Goal: Information Seeking & Learning: Learn about a topic

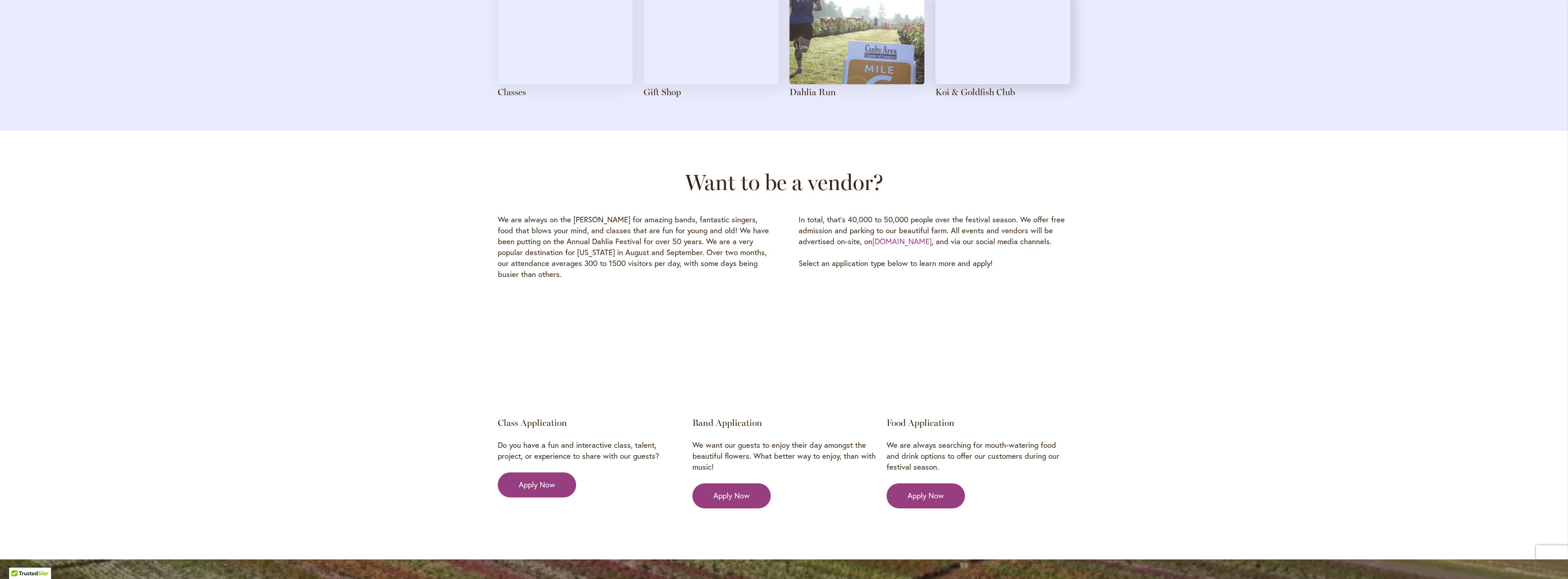
scroll to position [1184, 0]
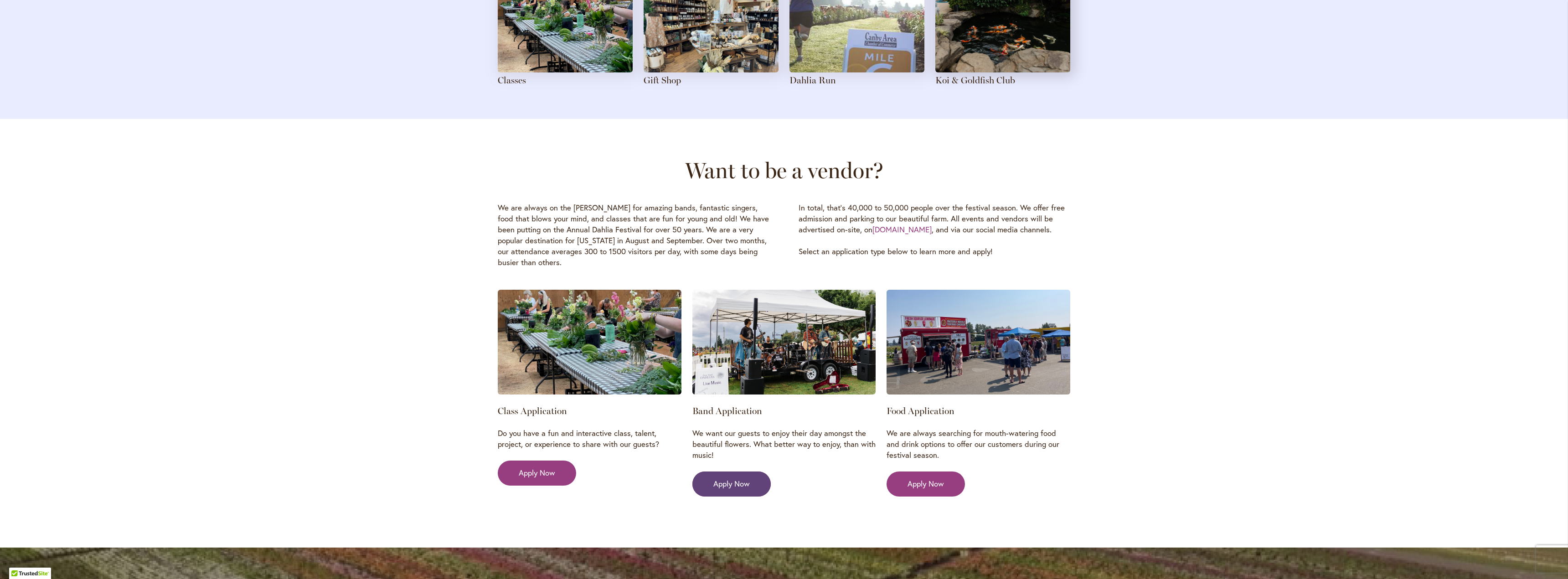
click at [724, 478] on span "Apply Now" at bounding box center [732, 484] width 37 height 11
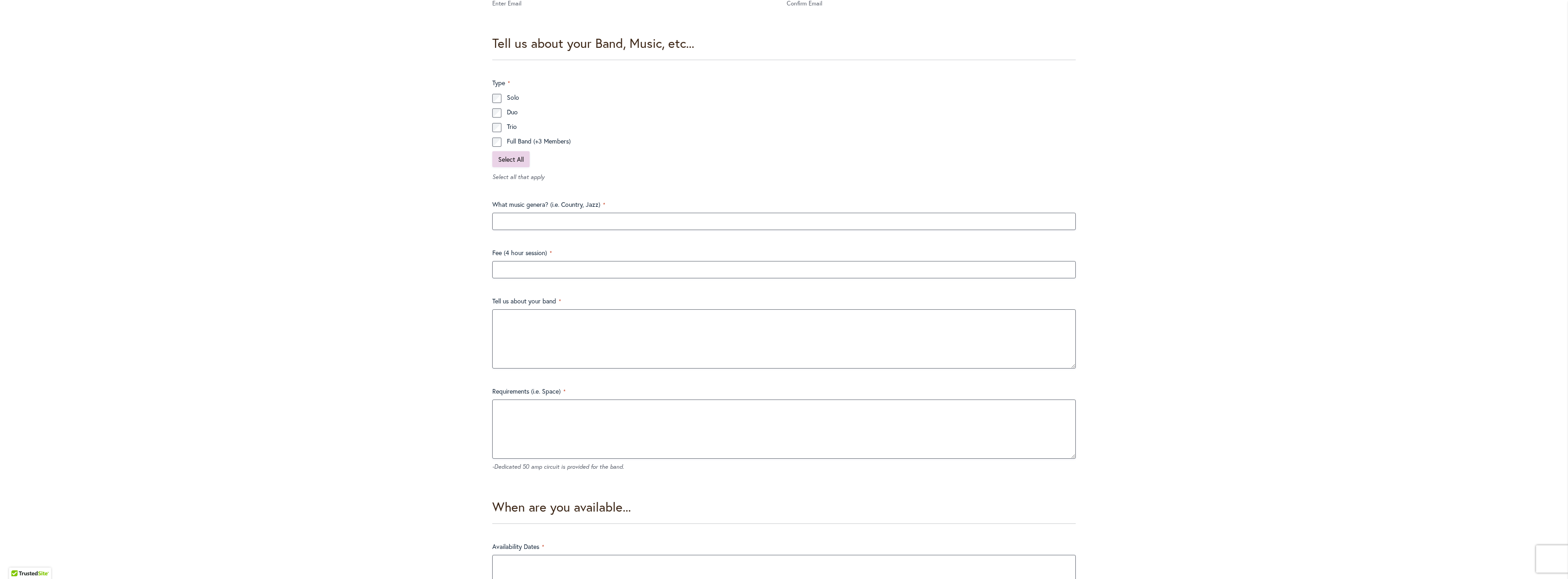
scroll to position [957, 0]
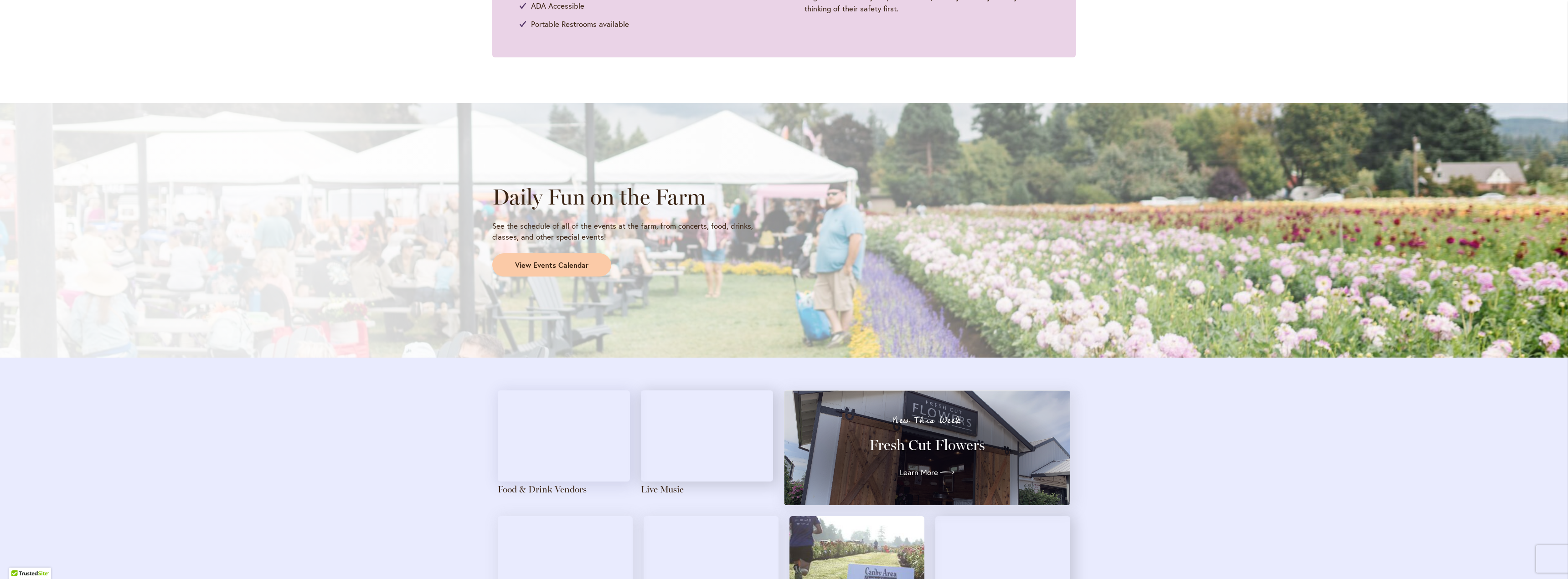
scroll to position [820, 0]
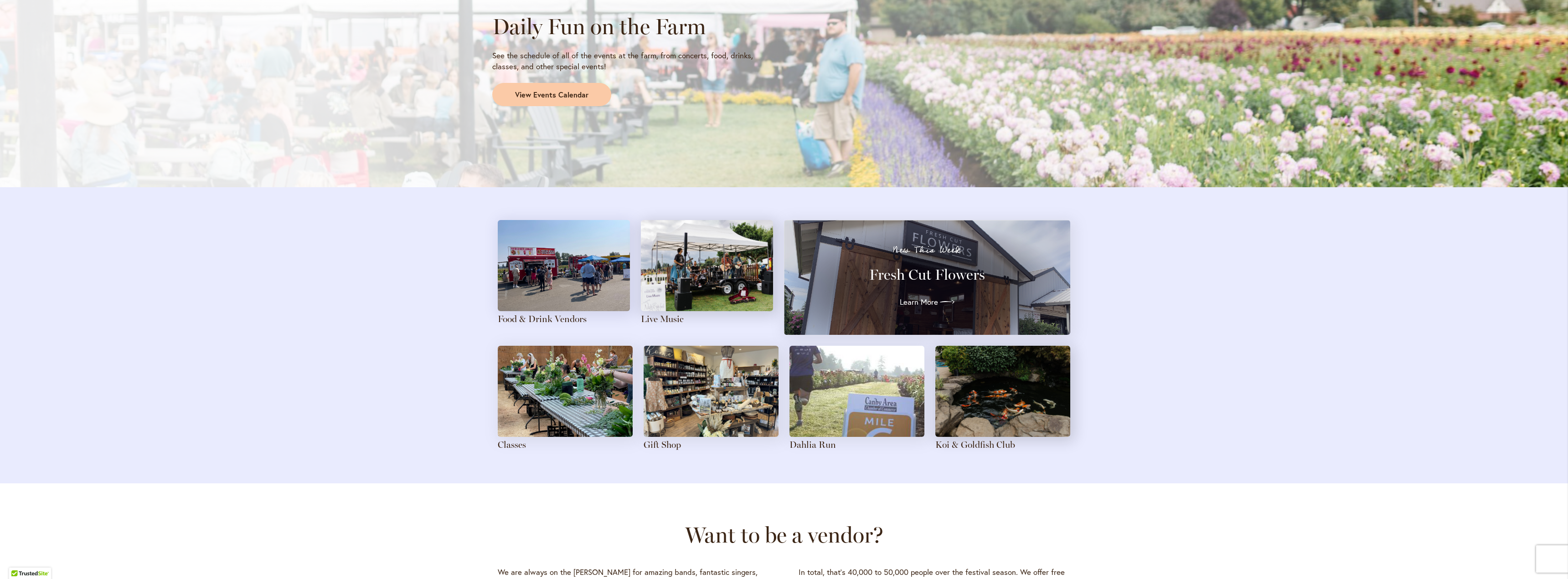
click at [723, 297] on img at bounding box center [707, 266] width 132 height 91
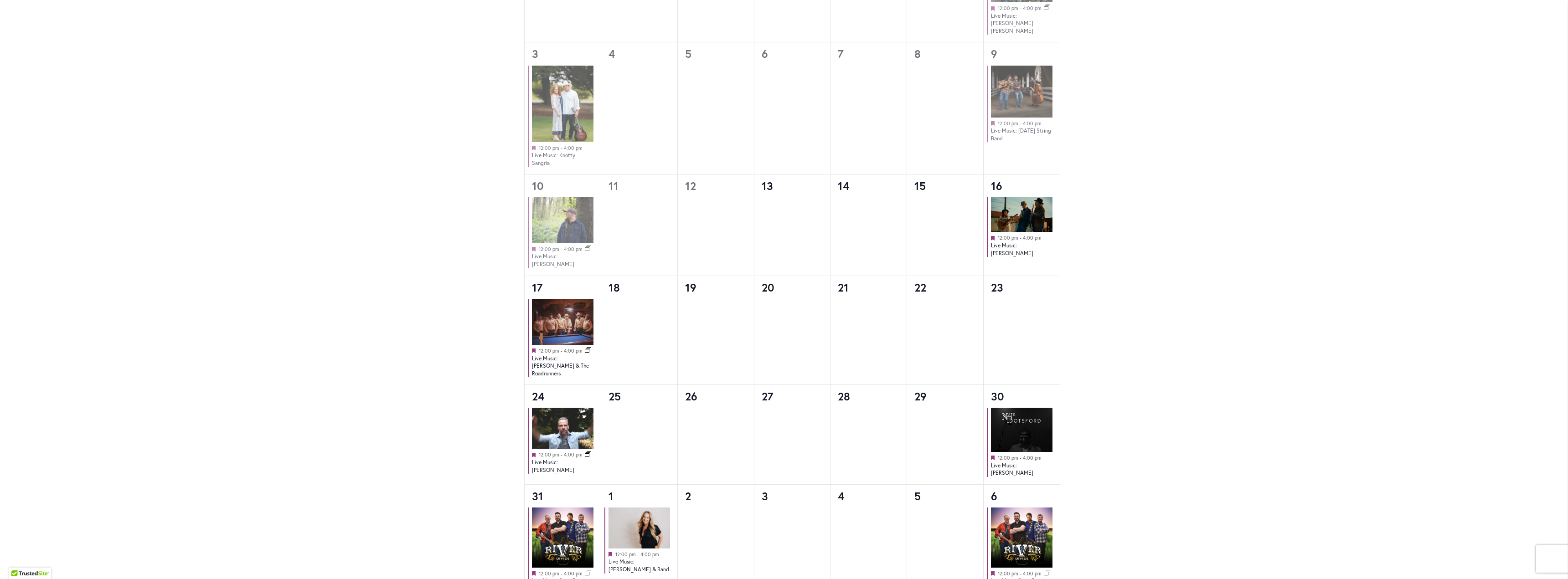
scroll to position [637, 0]
click at [1039, 427] on img at bounding box center [1021, 429] width 61 height 44
click at [1034, 461] on link "Live Music: Nate Botsford" at bounding box center [1012, 468] width 43 height 15
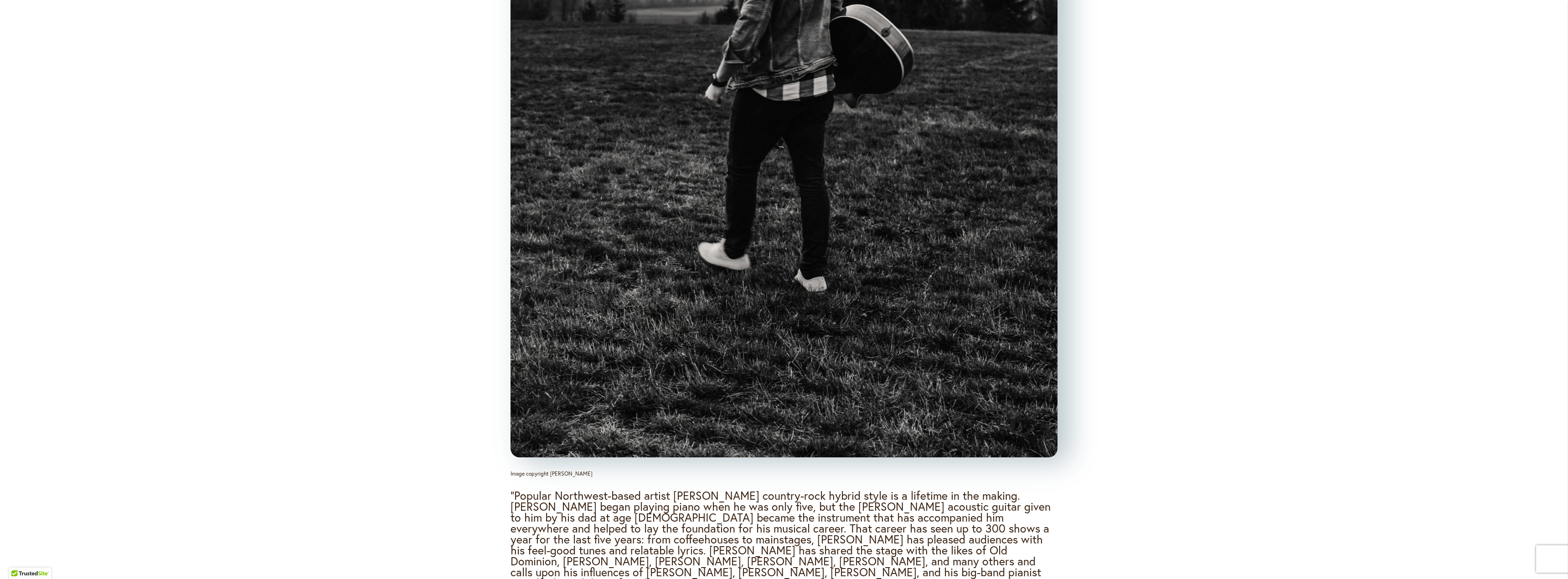
scroll to position [1139, 0]
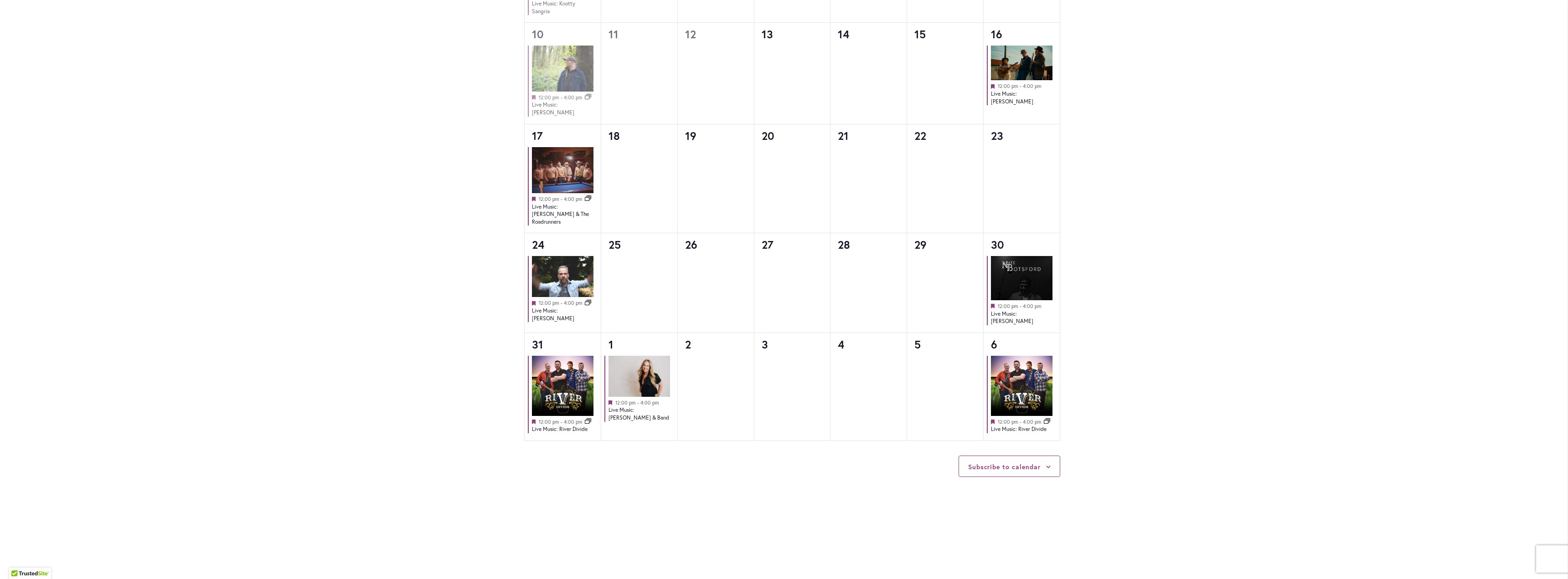
scroll to position [820, 0]
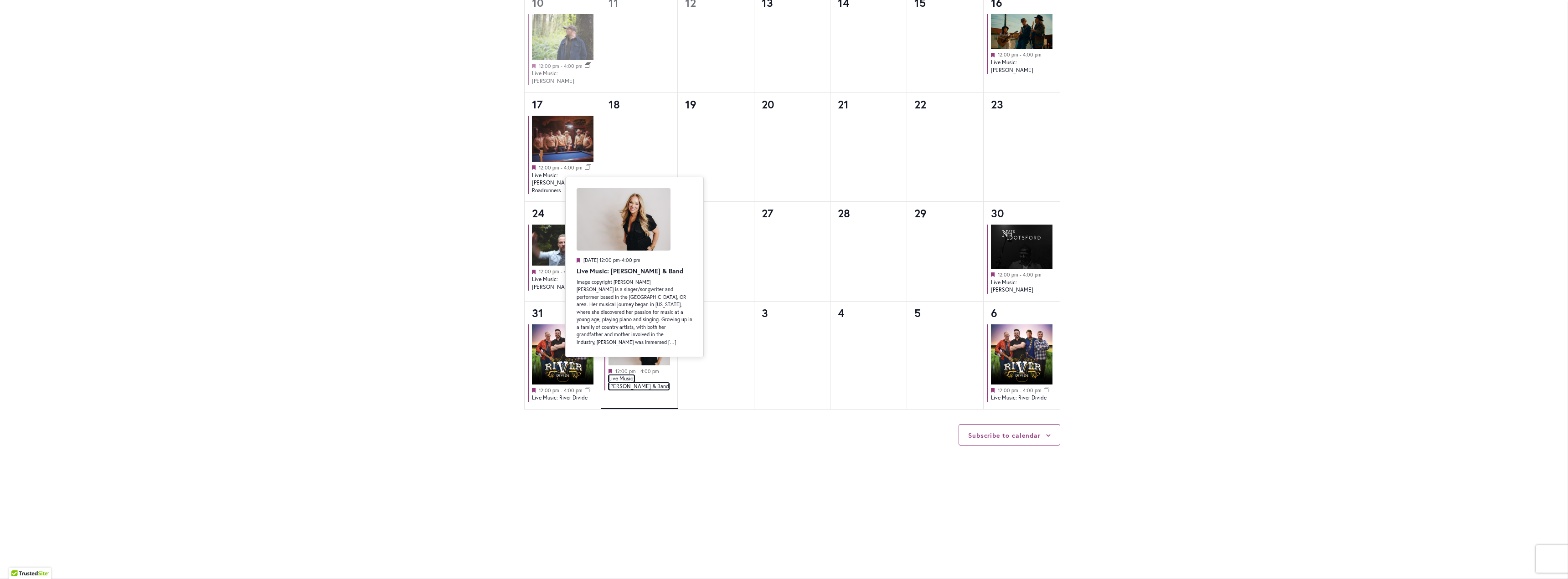
click at [638, 375] on link "Live Music: [PERSON_NAME] & Band" at bounding box center [639, 382] width 61 height 15
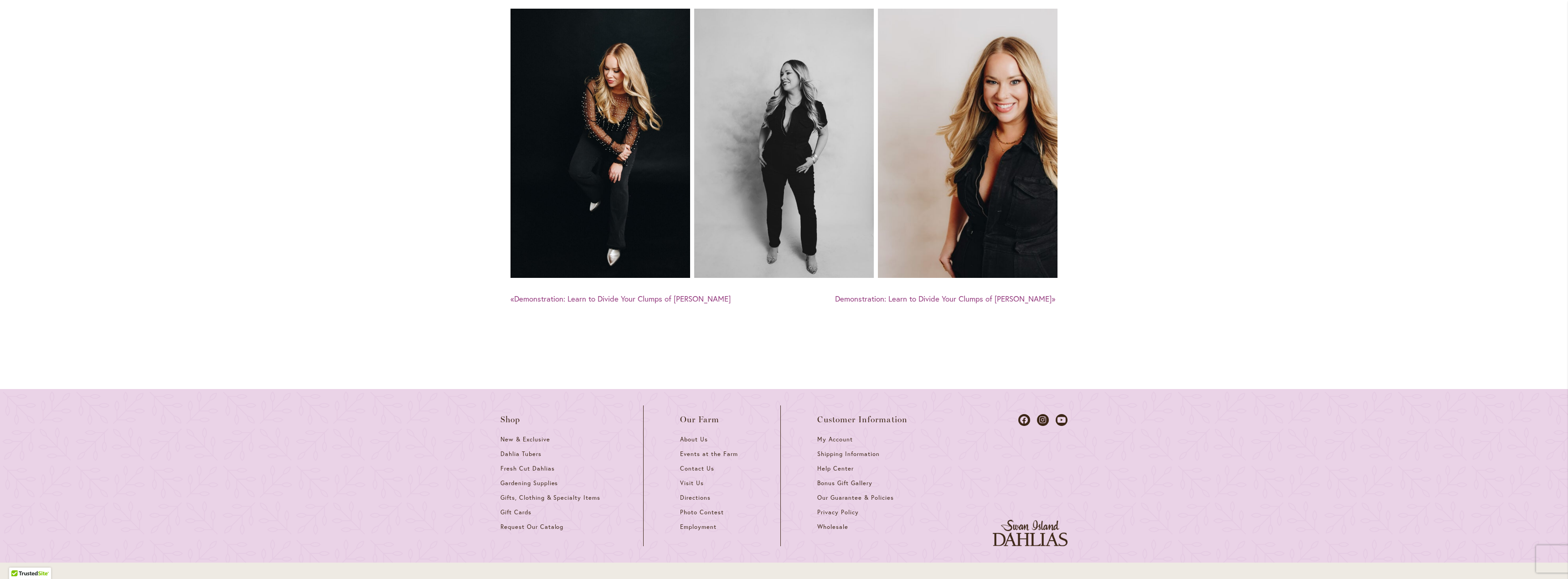
scroll to position [1395, 0]
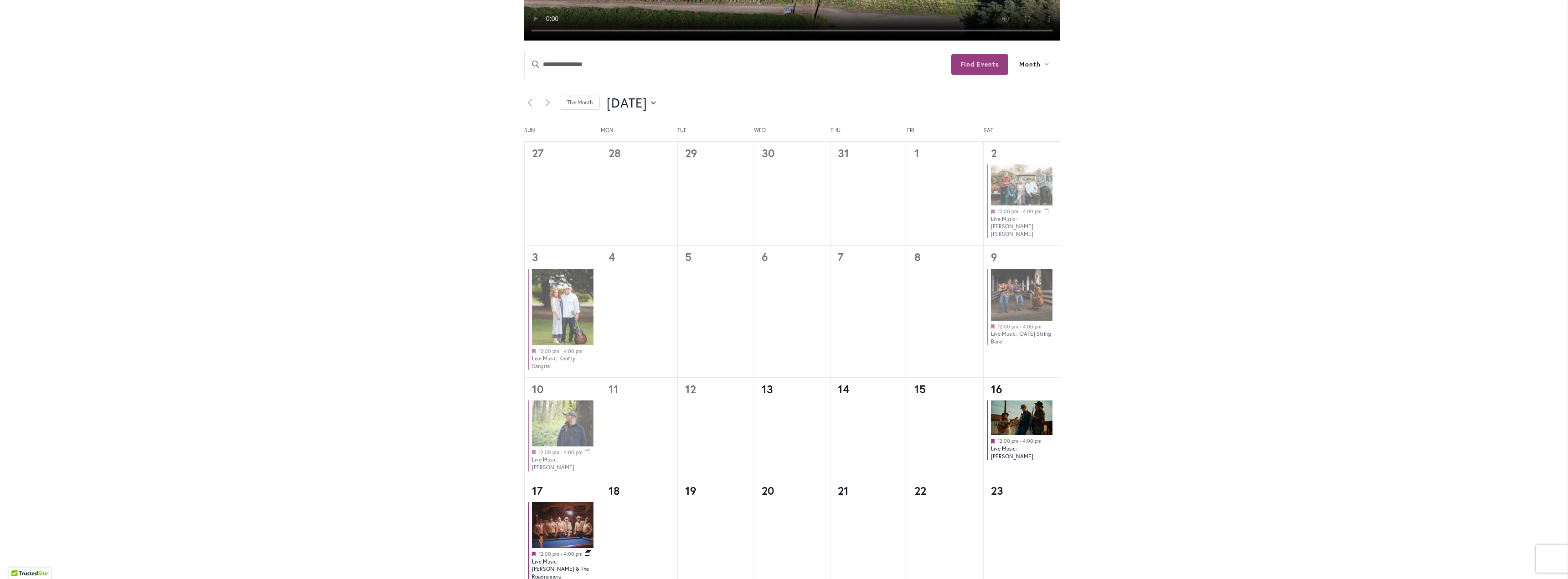
scroll to position [410, 0]
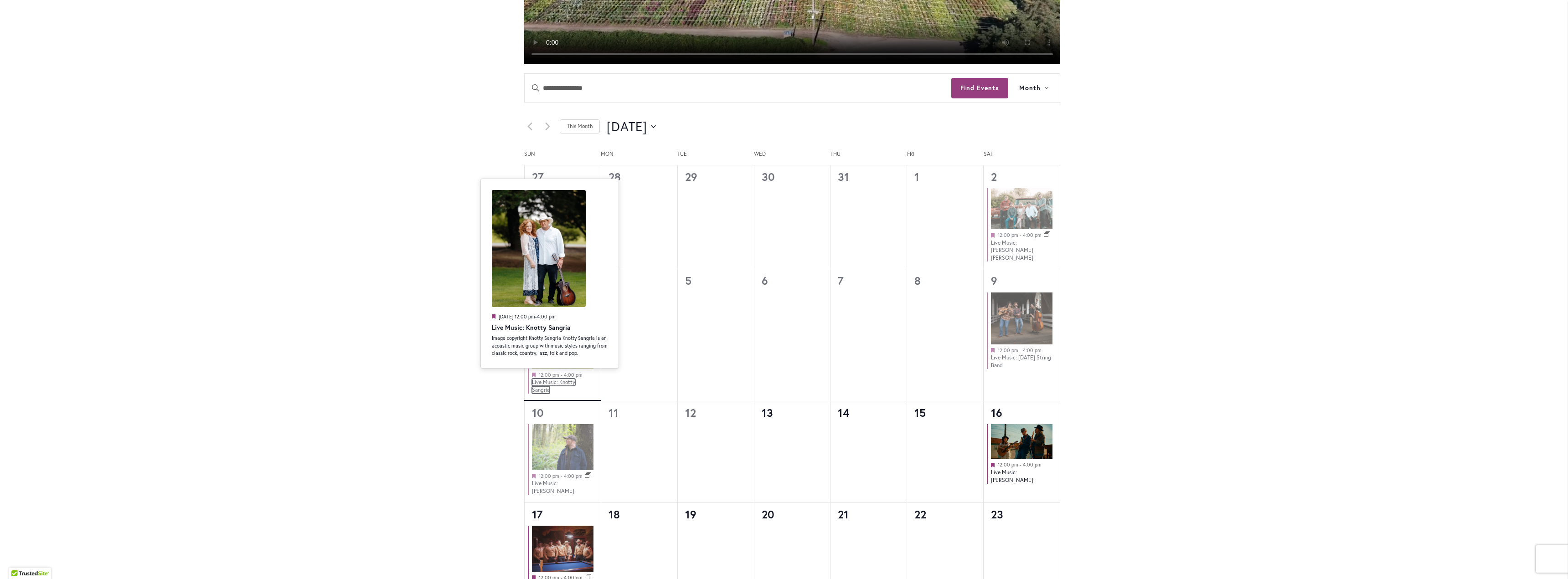
click at [546, 378] on link "Live Music: Knotty Sangria" at bounding box center [553, 386] width 43 height 15
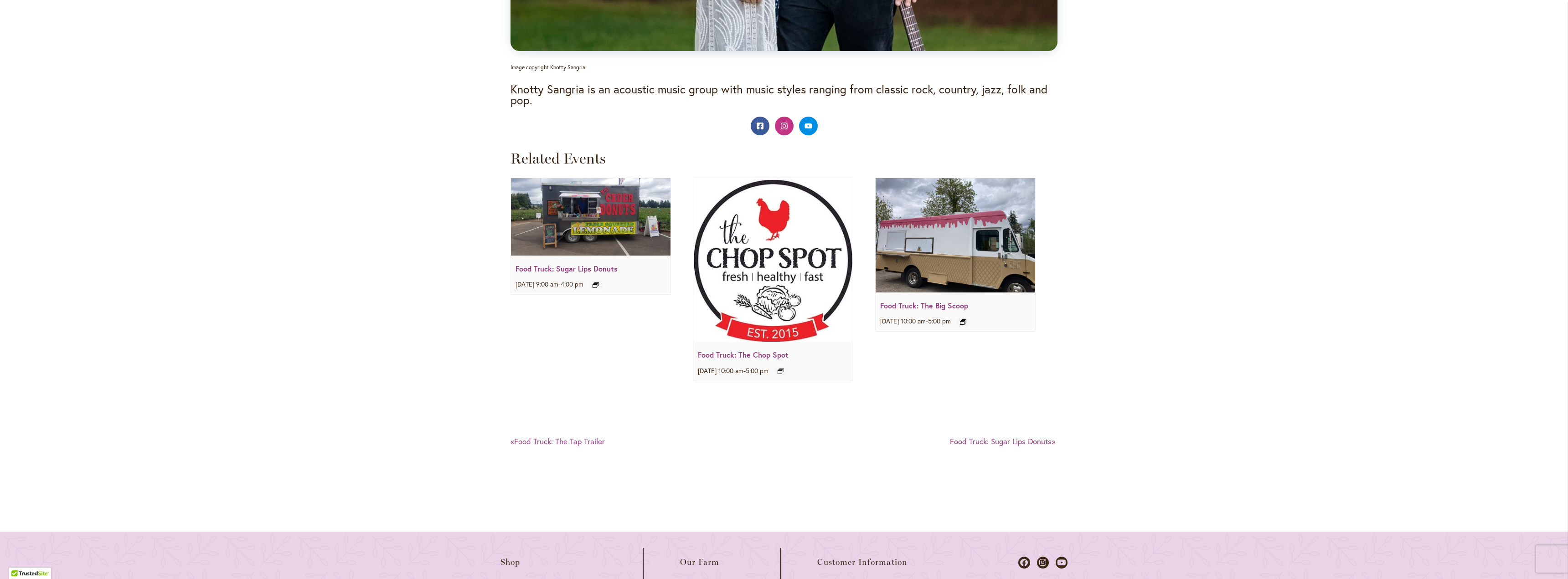
scroll to position [1156, 0]
